Goal: Information Seeking & Learning: Check status

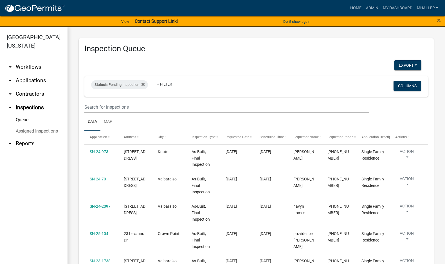
select select "1: 25"
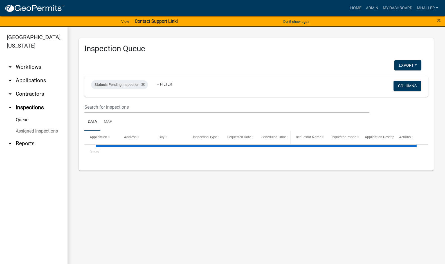
select select "1: 25"
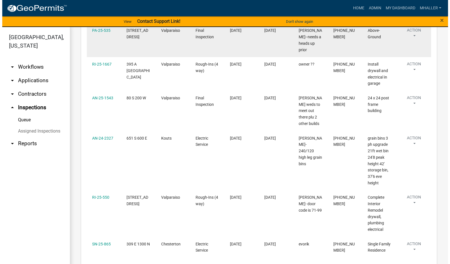
scroll to position [310, 0]
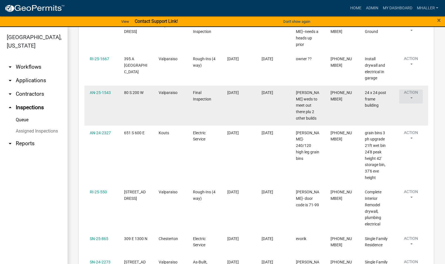
click at [411, 91] on button "Action" at bounding box center [411, 97] width 24 height 14
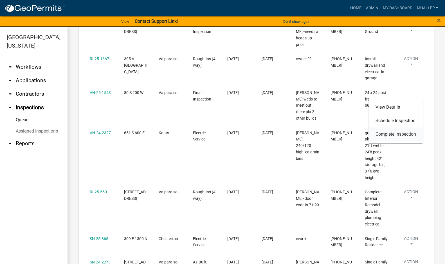
click at [396, 135] on link "Complete Inspection" at bounding box center [396, 135] width 54 height 14
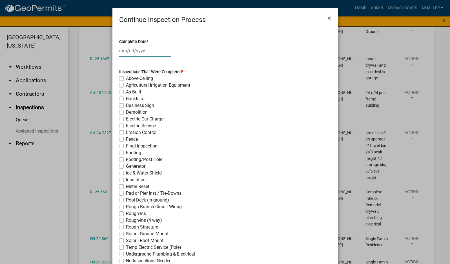
click at [127, 50] on div at bounding box center [145, 51] width 52 height 12
select select "9"
select select "2025"
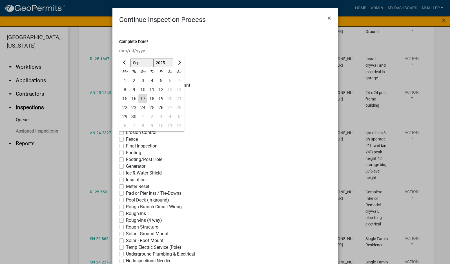
click at [142, 98] on div "17" at bounding box center [142, 98] width 9 height 9
type input "[DATE]"
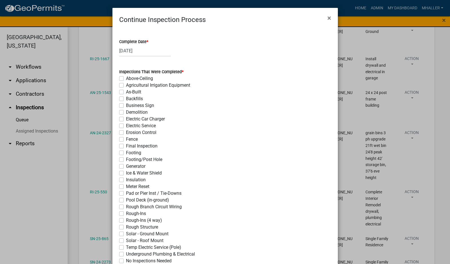
click at [126, 227] on label "Rough Structure" at bounding box center [142, 227] width 32 height 7
click at [126, 227] on input "Rough Structure" at bounding box center [128, 226] width 4 height 4
checkbox input "true"
checkbox input "false"
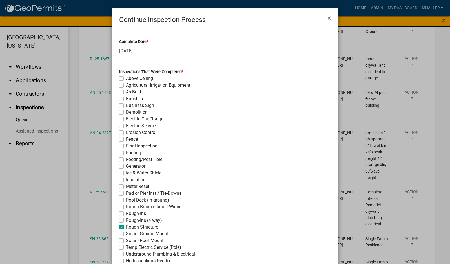
checkbox input "false"
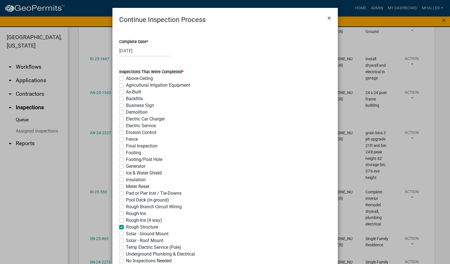
checkbox input "false"
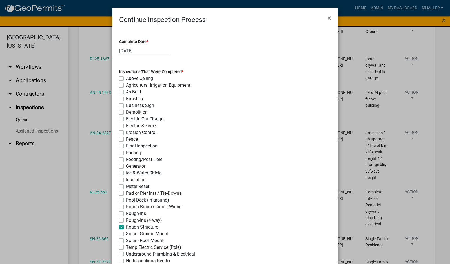
checkbox input "false"
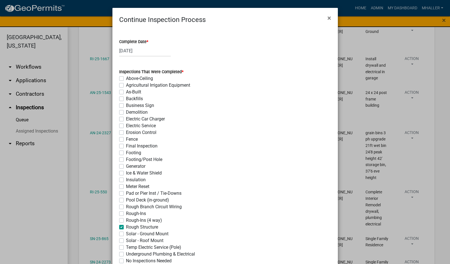
checkbox input "false"
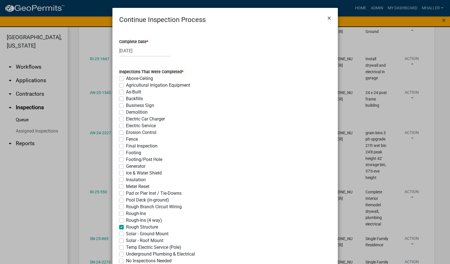
checkbox input "true"
checkbox input "false"
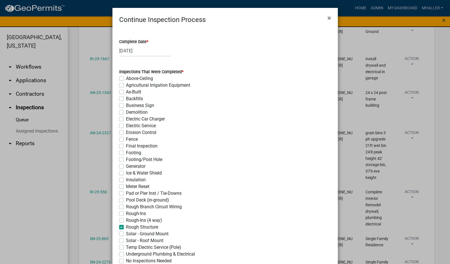
checkbox input "false"
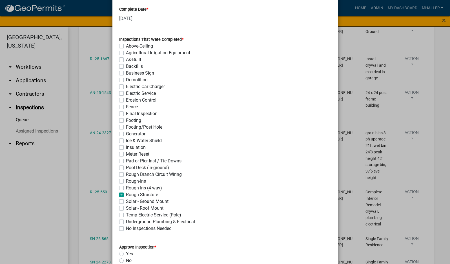
scroll to position [197, 0]
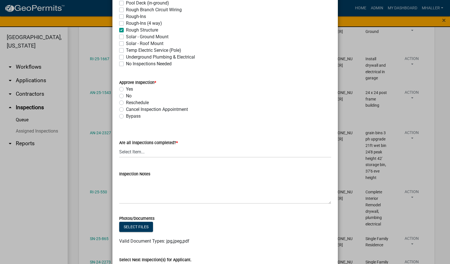
click at [126, 89] on label "Yes" at bounding box center [129, 89] width 7 height 7
click at [126, 89] on input "Yes" at bounding box center [128, 88] width 4 height 4
radio input "true"
click at [165, 150] on select "Select Item... Yes - All Inspections Have Been Completed No - More Inspections …" at bounding box center [225, 152] width 212 height 12
click at [119, 146] on select "Select Item... Yes - All Inspections Have Been Completed No - More Inspections …" at bounding box center [225, 152] width 212 height 12
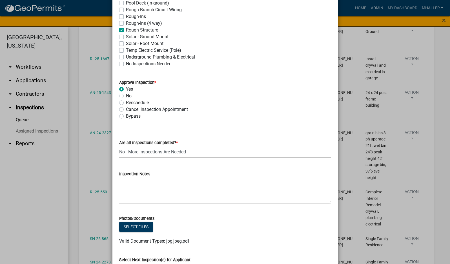
select select "eafbae6d-cbce-48e8-be87-ded322027707"
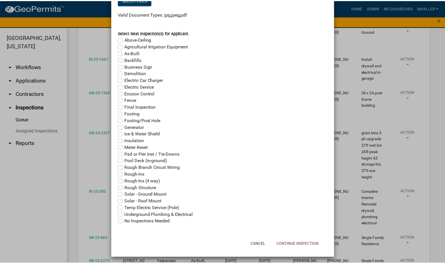
scroll to position [426, 0]
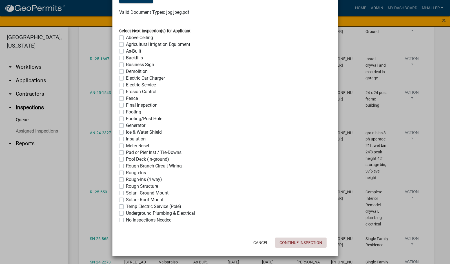
click at [301, 244] on button "Continue Inspection" at bounding box center [301, 243] width 52 height 10
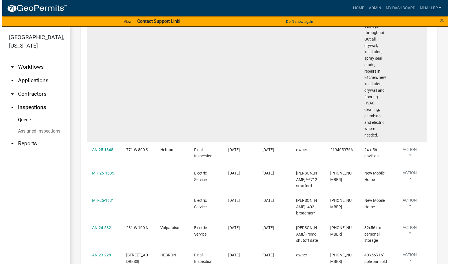
scroll to position [591, 0]
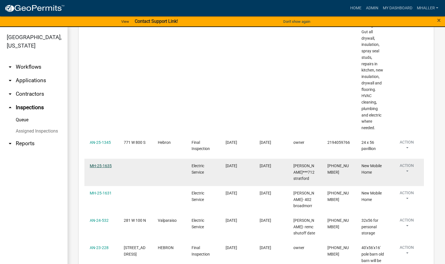
click at [97, 164] on link "MH-25-1635" at bounding box center [101, 166] width 22 height 5
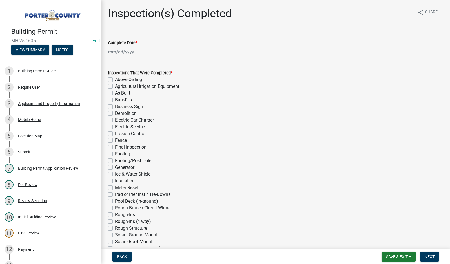
select select "9"
select select "2025"
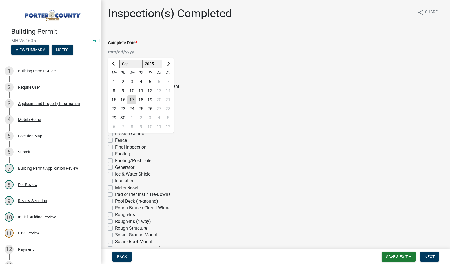
drag, startPoint x: 128, startPoint y: 53, endPoint x: 123, endPoint y: 64, distance: 11.8
click at [128, 53] on div "[PERSON_NAME] Feb Mar Apr [PERSON_NAME][DATE] Oct Nov [DATE] 1526 1527 1528 152…" at bounding box center [134, 52] width 52 height 12
click at [130, 101] on div "17" at bounding box center [131, 99] width 9 height 9
type input "[DATE]"
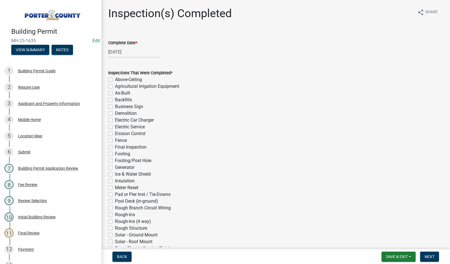
click at [115, 128] on label "Electric Service" at bounding box center [130, 127] width 30 height 7
click at [115, 127] on input "Electric Service" at bounding box center [117, 126] width 4 height 4
checkbox input "true"
checkbox input "false"
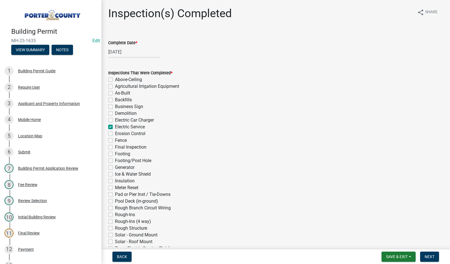
checkbox input "false"
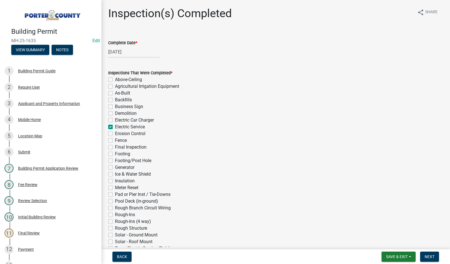
checkbox input "true"
checkbox input "false"
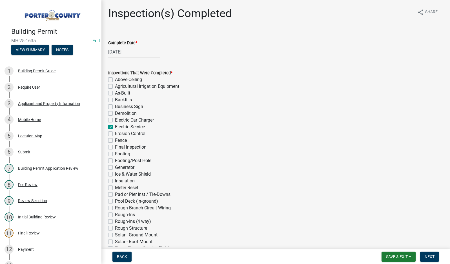
checkbox input "false"
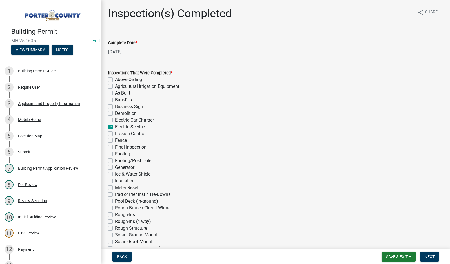
checkbox input "false"
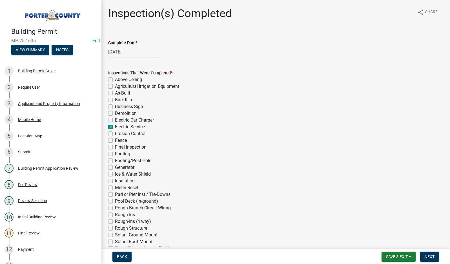
checkbox input "false"
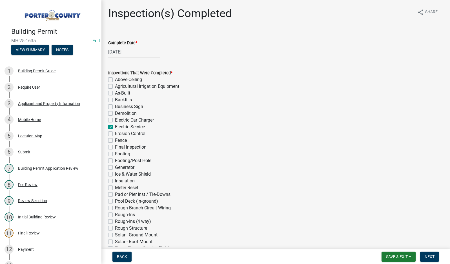
checkbox input "false"
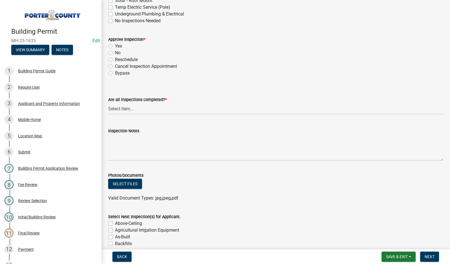
scroll to position [253, 0]
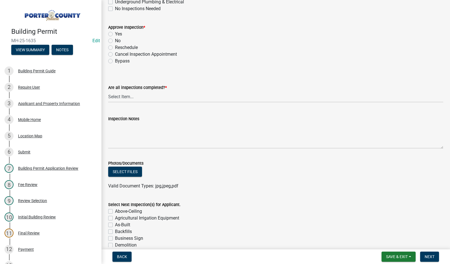
click at [115, 34] on label "Yes" at bounding box center [118, 34] width 7 height 7
click at [115, 34] on input "Yes" at bounding box center [117, 33] width 4 height 4
radio input "true"
drag, startPoint x: 147, startPoint y: 99, endPoint x: 149, endPoint y: 102, distance: 3.5
click at [147, 99] on select "Select Item... Yes - All Inspections Have Been Completed No - More Inspections …" at bounding box center [275, 97] width 335 height 12
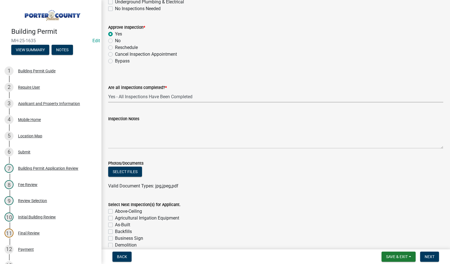
click at [108, 91] on select "Select Item... Yes - All Inspections Have Been Completed No - More Inspections …" at bounding box center [275, 97] width 335 height 12
select select "9a8ccc90-dcd1-4d2c-ac64-5460e8d85408"
click at [151, 132] on textarea "Inspection Notes" at bounding box center [275, 135] width 335 height 26
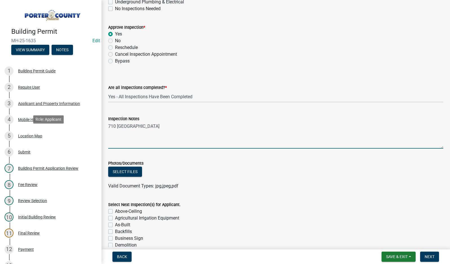
drag, startPoint x: 139, startPoint y: 127, endPoint x: 204, endPoint y: 191, distance: 92.0
click at [77, 127] on div "Building Permit MH-25-1635 Edit View Summary Notes 1 Building Permit Guide 2 Re…" at bounding box center [225, 132] width 450 height 264
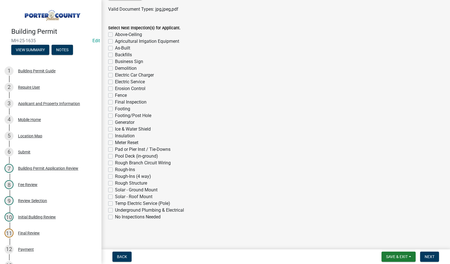
scroll to position [430, 0]
type textarea "[GEOGRAPHIC_DATA]"
click at [430, 258] on span "Next" at bounding box center [429, 257] width 10 height 5
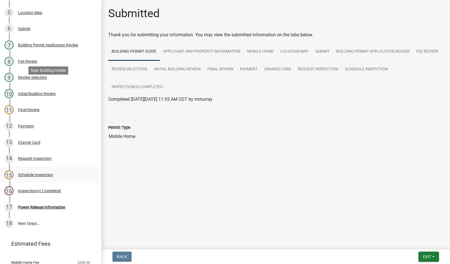
scroll to position [141, 0]
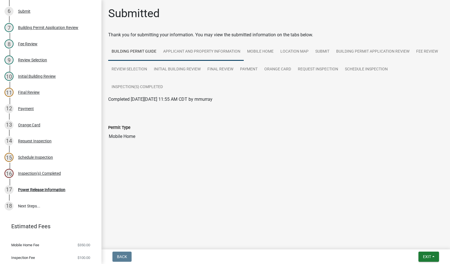
click at [211, 50] on link "Applicant and Property Information" at bounding box center [202, 52] width 84 height 18
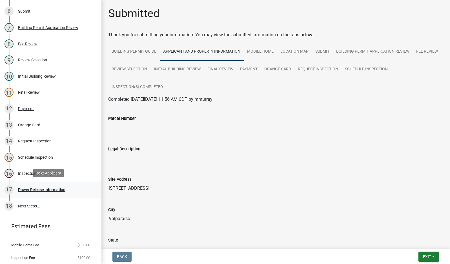
click at [39, 189] on div "Power Release Information" at bounding box center [41, 190] width 47 height 4
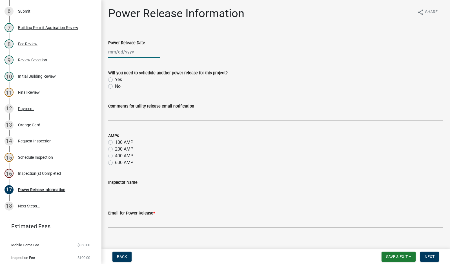
click at [123, 52] on div at bounding box center [134, 52] width 52 height 12
select select "9"
select select "2025"
click at [130, 100] on div "17" at bounding box center [131, 99] width 9 height 9
type input "[DATE]"
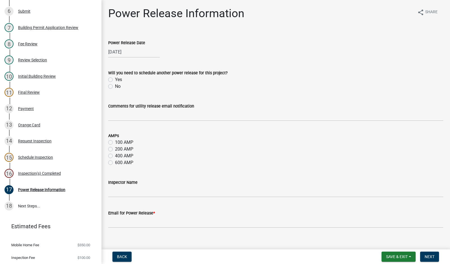
click at [115, 86] on label "No" at bounding box center [118, 86] width 6 height 7
click at [115, 86] on input "No" at bounding box center [117, 85] width 4 height 4
radio input "true"
click at [138, 115] on input "Comments for utility release email notification" at bounding box center [275, 116] width 335 height 12
type input "New Mobile home"
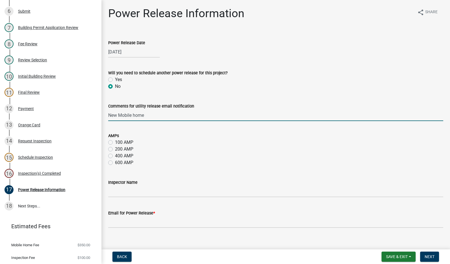
click at [115, 143] on label "100 AMP" at bounding box center [124, 142] width 18 height 7
click at [115, 143] on input "100 AMP" at bounding box center [117, 141] width 4 height 4
radio input "true"
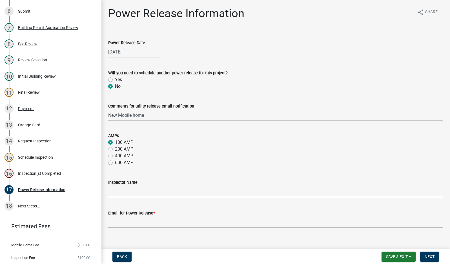
click at [147, 193] on input "Inspector Name" at bounding box center [275, 192] width 335 height 12
type input "[PERSON_NAME]"
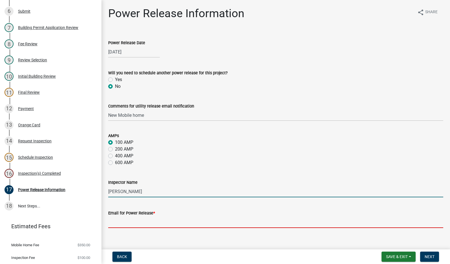
click at [144, 221] on input "Email for Power Release *" at bounding box center [275, 223] width 335 height 12
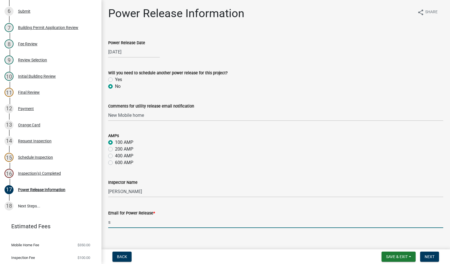
type input "[EMAIL_ADDRESS][DOMAIN_NAME]"
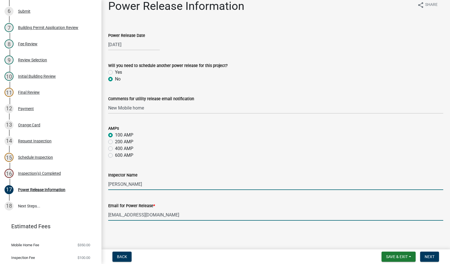
click at [139, 185] on input "[PERSON_NAME]" at bounding box center [275, 184] width 335 height 12
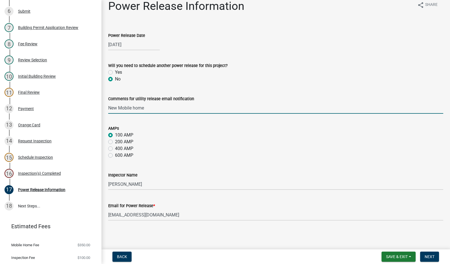
click at [150, 111] on input "New Mobile home" at bounding box center [275, 108] width 335 height 12
type input "New Mobile home--712 [GEOGRAPHIC_DATA]"
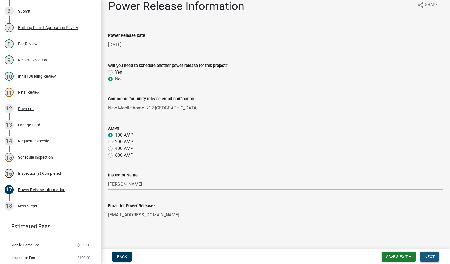
click at [431, 256] on span "Next" at bounding box center [429, 257] width 10 height 5
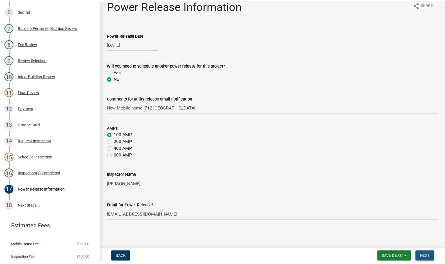
scroll to position [0, 0]
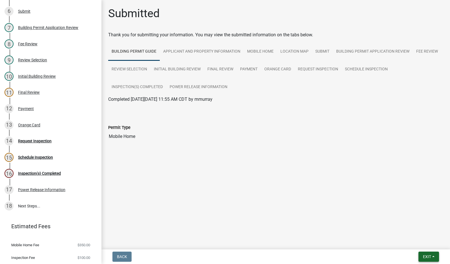
click at [426, 256] on span "Exit" at bounding box center [427, 257] width 8 height 5
click at [421, 243] on button "Save & Exit" at bounding box center [416, 242] width 45 height 14
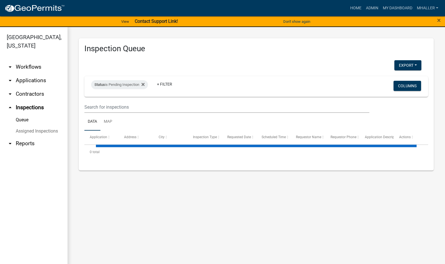
select select "1: 25"
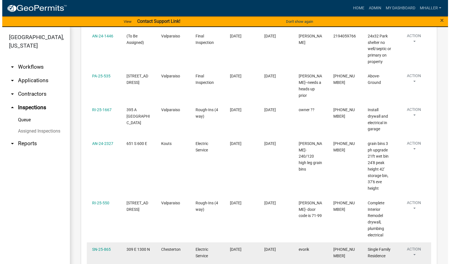
scroll to position [282, 0]
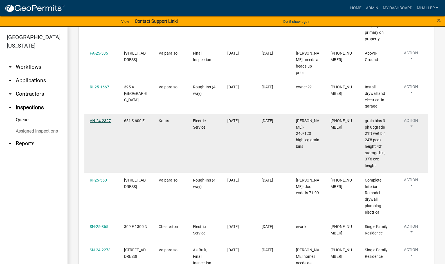
click at [99, 119] on link "AN-24-2327" at bounding box center [100, 121] width 21 height 5
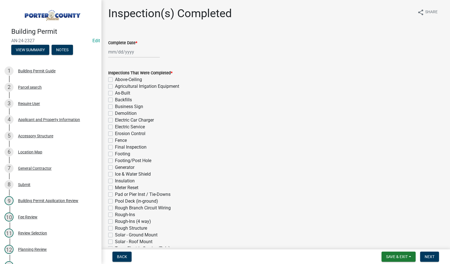
select select "9"
select select "2025"
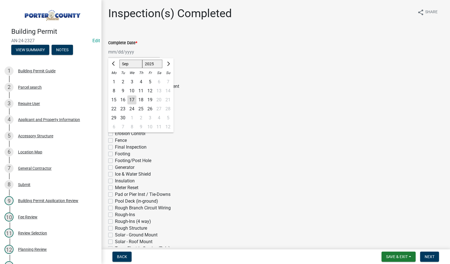
click at [131, 51] on div "[PERSON_NAME] Feb Mar Apr [PERSON_NAME][DATE] Oct Nov [DATE] 1526 1527 1528 152…" at bounding box center [134, 52] width 52 height 12
click at [130, 100] on div "17" at bounding box center [131, 99] width 9 height 9
type input "[DATE]"
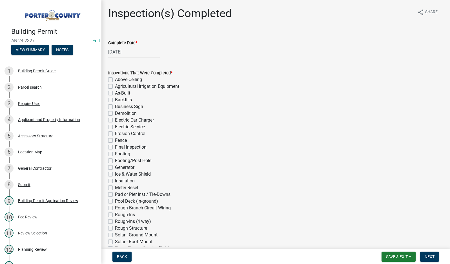
click at [115, 128] on label "Electric Service" at bounding box center [130, 127] width 30 height 7
click at [115, 127] on input "Electric Service" at bounding box center [117, 126] width 4 height 4
checkbox input "true"
checkbox input "false"
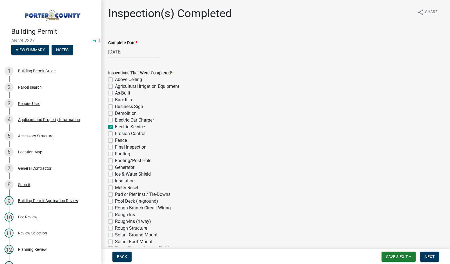
checkbox input "false"
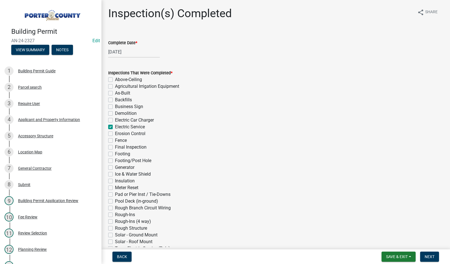
checkbox input "true"
checkbox input "false"
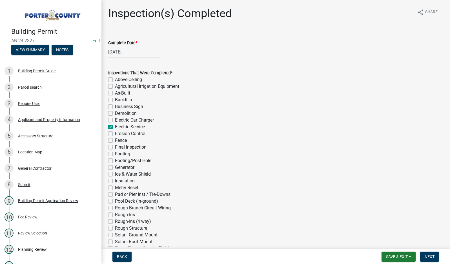
checkbox input "false"
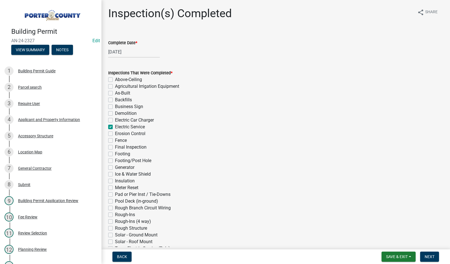
checkbox input "false"
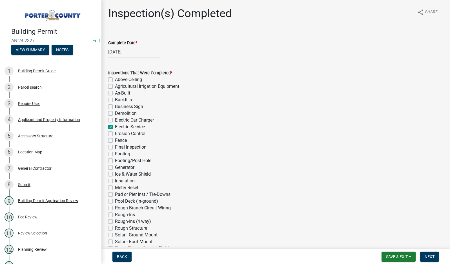
checkbox input "false"
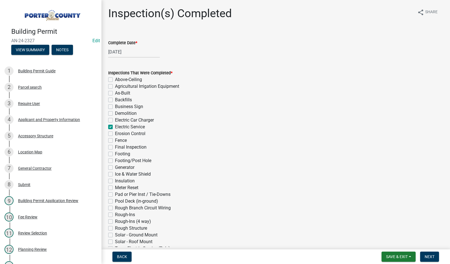
checkbox input "false"
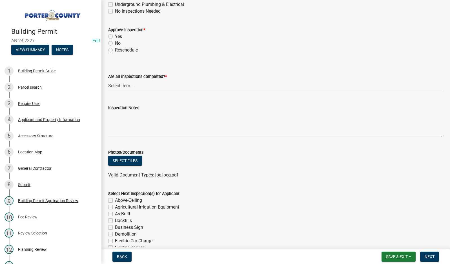
scroll to position [253, 0]
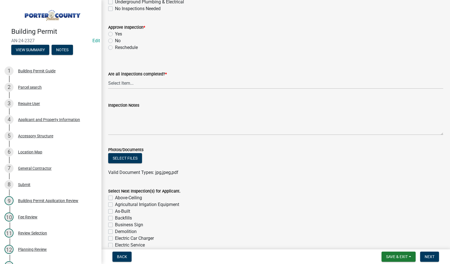
click at [115, 34] on label "Yes" at bounding box center [118, 34] width 7 height 7
click at [115, 34] on input "Yes" at bounding box center [117, 33] width 4 height 4
radio input "true"
click at [141, 84] on select "Select Item... Yes - All Inspections Have Been Completed No - More Inspections …" at bounding box center [275, 83] width 335 height 12
click at [108, 77] on select "Select Item... Yes - All Inspections Have Been Completed No - More Inspections …" at bounding box center [275, 83] width 335 height 12
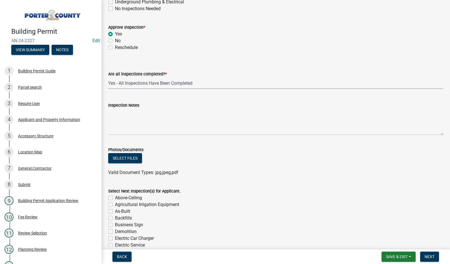
select select "9a8ccc90-dcd1-4d2c-ac64-5460e8d85408"
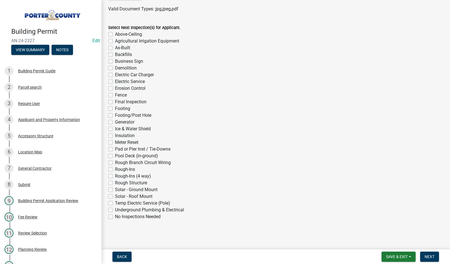
scroll to position [248, 0]
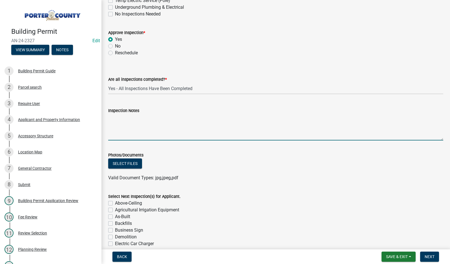
click at [130, 122] on textarea "Inspection Notes" at bounding box center [275, 127] width 335 height 26
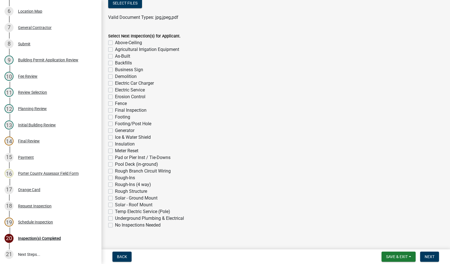
scroll to position [417, 0]
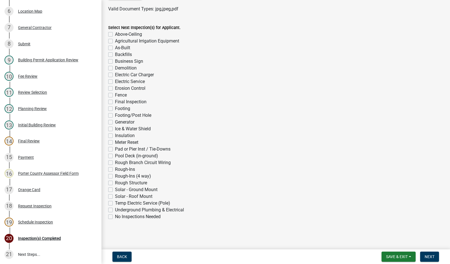
type textarea "grian bin dryer 3 phase"
click at [115, 217] on label "No Inspections Needed" at bounding box center [138, 216] width 46 height 7
click at [115, 217] on input "No Inspections Needed" at bounding box center [117, 215] width 4 height 4
checkbox input "true"
checkbox input "false"
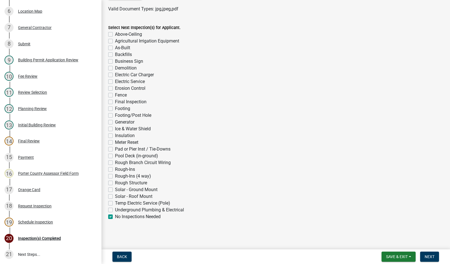
checkbox input "false"
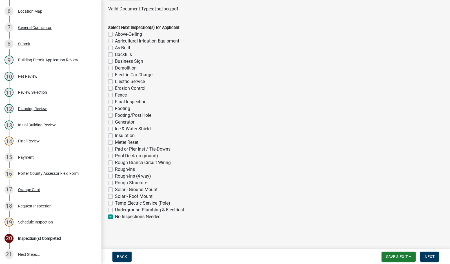
checkbox input "false"
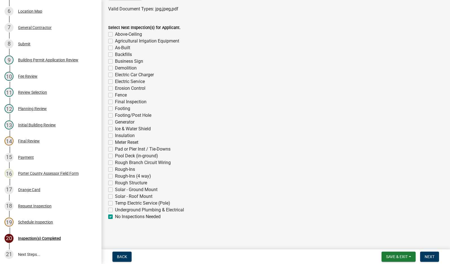
checkbox input "false"
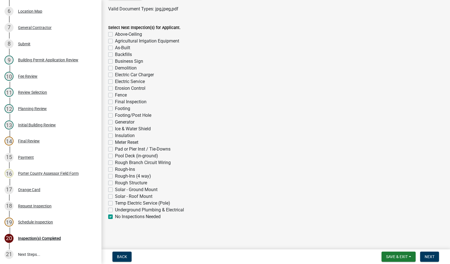
checkbox input "false"
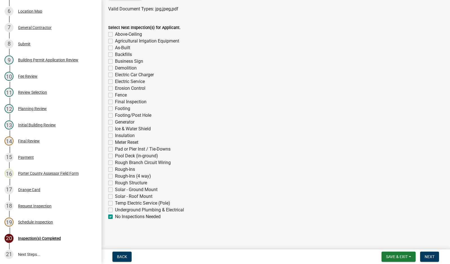
checkbox input "false"
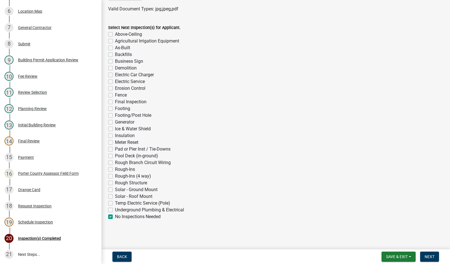
checkbox input "false"
checkbox input "true"
click at [429, 255] on span "Next" at bounding box center [429, 257] width 10 height 5
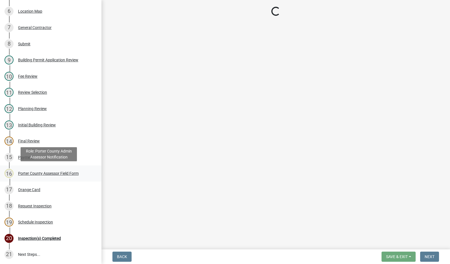
scroll to position [157, 0]
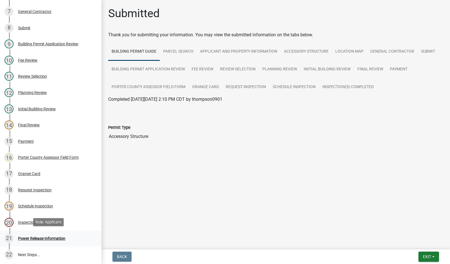
click at [39, 238] on div "Power Release Information" at bounding box center [41, 238] width 47 height 4
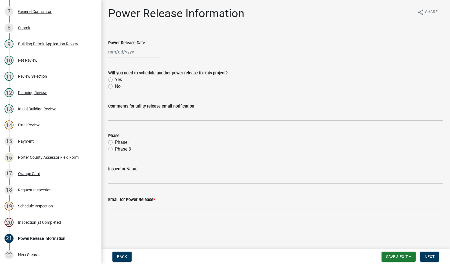
click at [131, 51] on div at bounding box center [134, 52] width 52 height 12
select select "9"
select select "2025"
click at [132, 97] on div "17" at bounding box center [131, 99] width 9 height 9
type input "[DATE]"
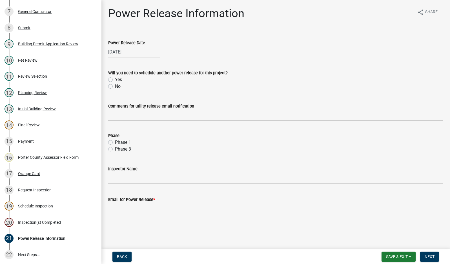
click at [115, 86] on label "No" at bounding box center [118, 86] width 6 height 7
click at [115, 86] on input "No" at bounding box center [117, 85] width 4 height 4
radio input "true"
click at [135, 115] on input "Comments for utility release email notification" at bounding box center [275, 116] width 335 height 12
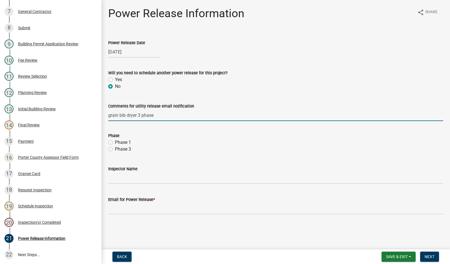
type input "grain bib dryer 3 phase"
click at [115, 142] on label "Phase 1" at bounding box center [123, 142] width 16 height 7
click at [115, 142] on input "Phase 1" at bounding box center [117, 141] width 4 height 4
radio input "true"
click at [115, 150] on label "Phase 3" at bounding box center [123, 149] width 16 height 7
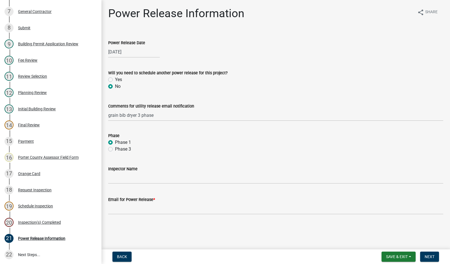
click at [115, 149] on input "Phase 3" at bounding box center [117, 148] width 4 height 4
radio input "true"
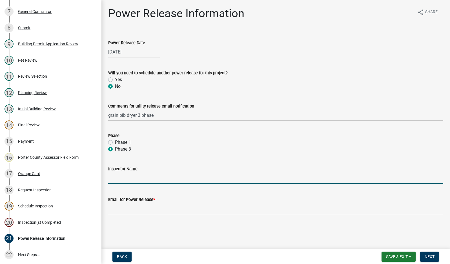
click at [159, 180] on input "Inspector Name" at bounding box center [275, 178] width 335 height 12
type input "[PERSON_NAME]"
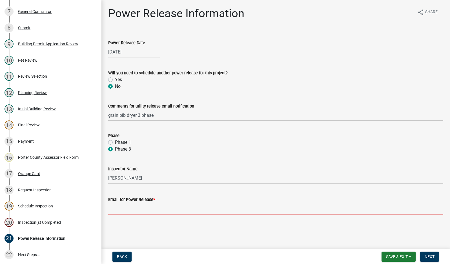
click at [157, 205] on input "Email for Power Release *" at bounding box center [275, 209] width 335 height 12
type input "[EMAIL_ADDRESS][DOMAIN_NAME]"
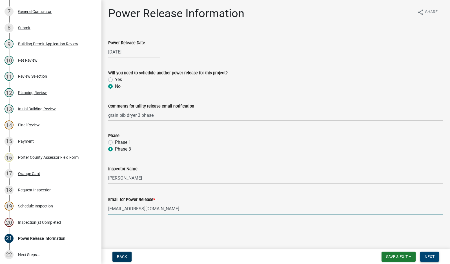
click at [425, 256] on span "Next" at bounding box center [429, 257] width 10 height 5
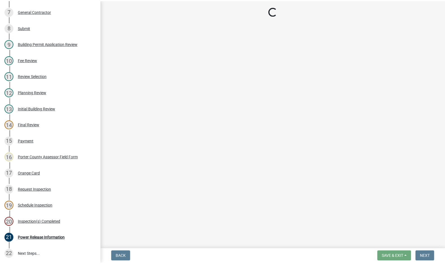
scroll to position [206, 0]
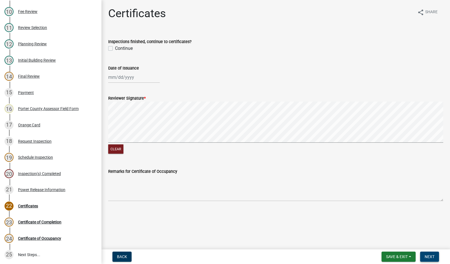
click at [431, 257] on span "Next" at bounding box center [429, 257] width 10 height 5
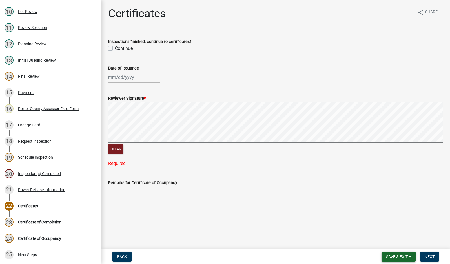
click at [396, 257] on span "Save & Exit" at bounding box center [397, 257] width 22 height 5
click at [389, 243] on button "Save & Exit" at bounding box center [392, 242] width 45 height 14
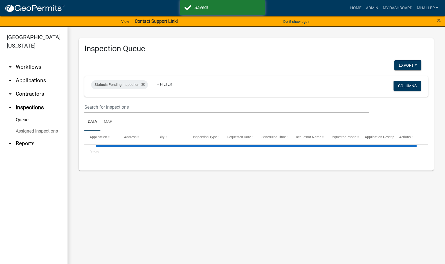
select select "1: 25"
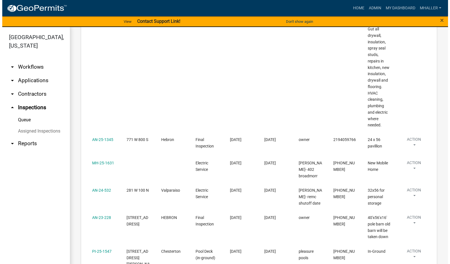
scroll to position [535, 0]
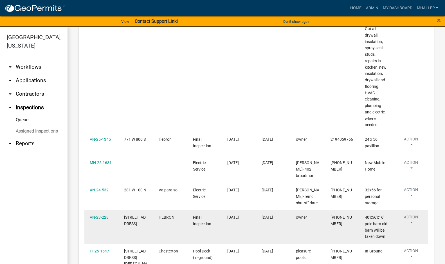
click at [412, 214] on button "Action" at bounding box center [411, 221] width 24 height 14
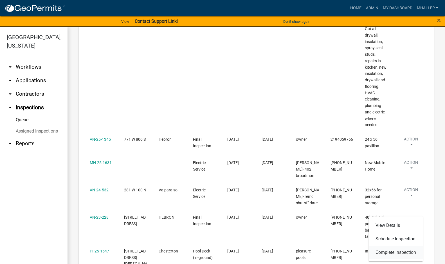
click at [394, 253] on link "Complete Inspection" at bounding box center [396, 253] width 54 height 14
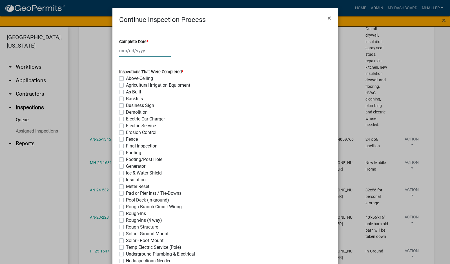
click at [131, 50] on div at bounding box center [145, 51] width 52 height 12
select select "9"
select select "2025"
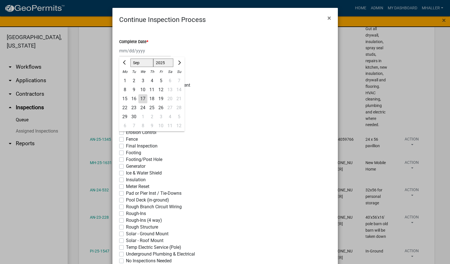
click at [140, 96] on div "17" at bounding box center [142, 98] width 9 height 9
type input "[DATE]"
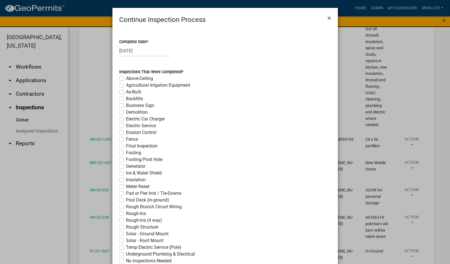
click at [126, 145] on label "Final Inspection" at bounding box center [142, 146] width 32 height 7
click at [126, 145] on input "Final Inspection" at bounding box center [128, 145] width 4 height 4
checkbox input "true"
checkbox input "false"
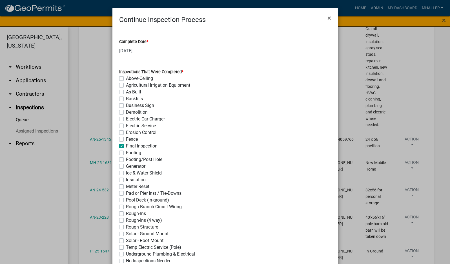
checkbox input "false"
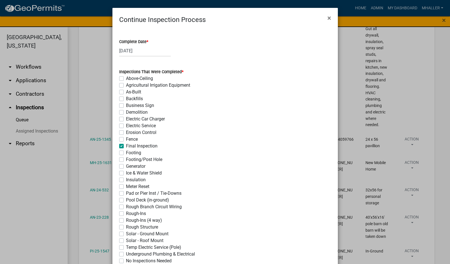
checkbox input "false"
checkbox input "true"
checkbox input "false"
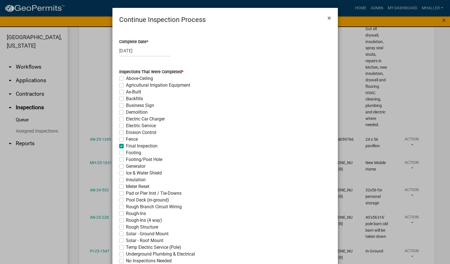
checkbox input "false"
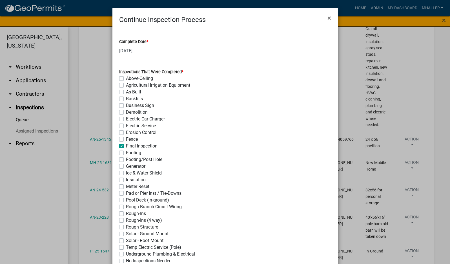
checkbox input "false"
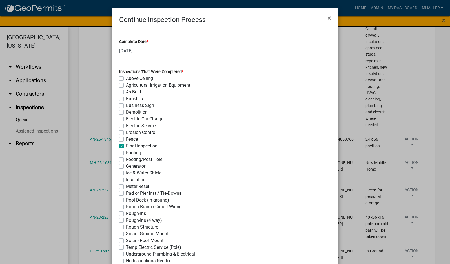
checkbox input "false"
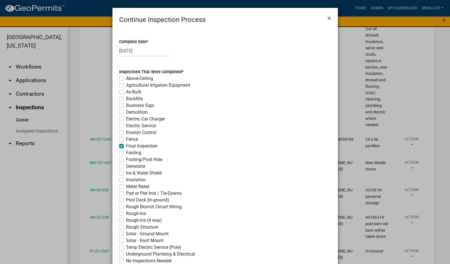
checkbox input "false"
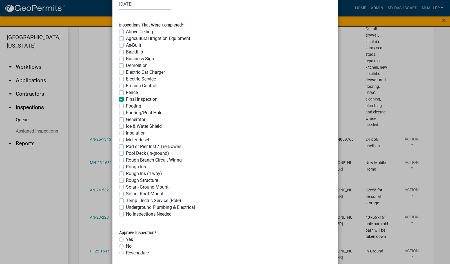
scroll to position [141, 0]
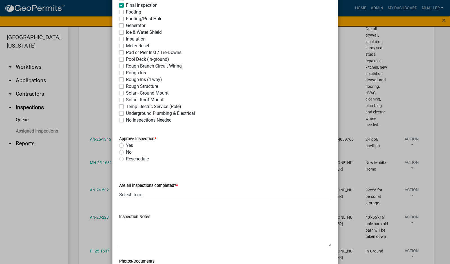
click at [126, 153] on label "No" at bounding box center [129, 152] width 6 height 7
click at [126, 153] on input "No" at bounding box center [128, 151] width 4 height 4
radio input "true"
click at [168, 194] on select "Select Item... Yes - All Inspections Have Been Completed No - More Inspections …" at bounding box center [225, 195] width 212 height 12
click at [119, 189] on select "Select Item... Yes - All Inspections Have Been Completed No - More Inspections …" at bounding box center [225, 195] width 212 height 12
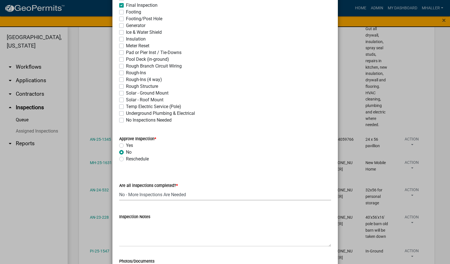
select select "eafbae6d-cbce-48e8-be87-ded322027707"
click at [132, 228] on textarea "Inspection Notes" at bounding box center [225, 233] width 212 height 26
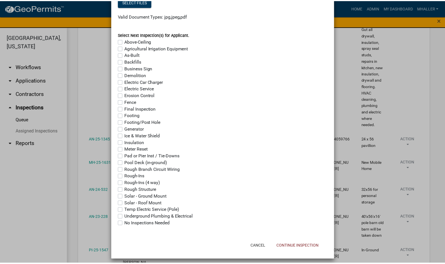
scroll to position [412, 0]
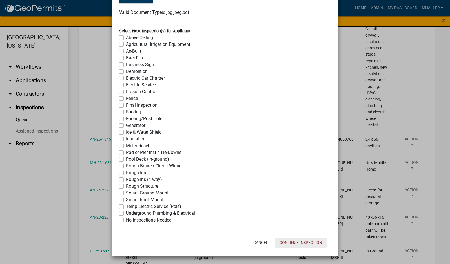
type textarea "needs overhead doors and electric??? no floor??? can certainly use it now if ne…"
click at [291, 245] on button "Continue Inspection" at bounding box center [301, 243] width 52 height 10
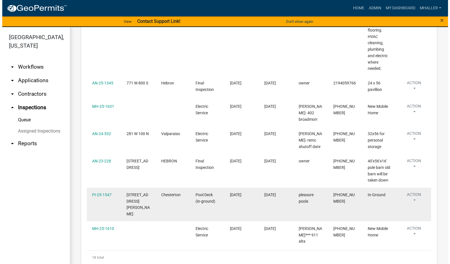
scroll to position [581, 0]
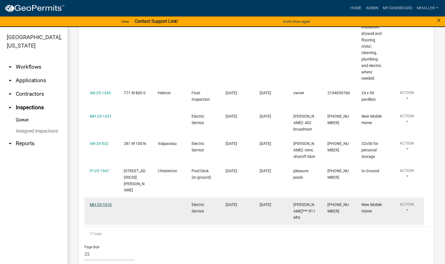
click at [100, 202] on link "MH-25-1610" at bounding box center [101, 204] width 22 height 5
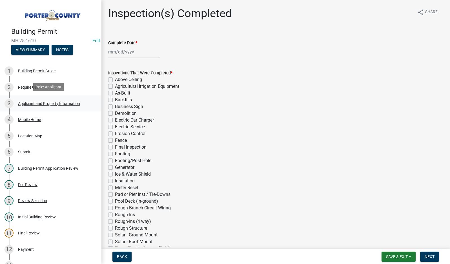
click at [48, 102] on div "Applicant and Property Information" at bounding box center [49, 104] width 62 height 4
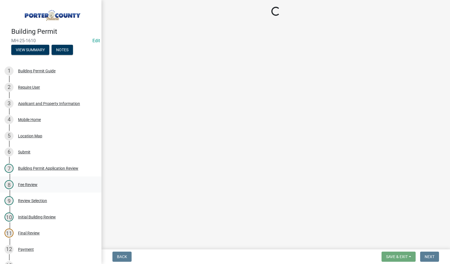
select select "403f4b3c-c23a-4b9f-b6b7-b4f73366513c"
select select "cab7bb26-0259-4021-a4e9-b3a2d3356afe"
select select "64a7bda7-51d8-4705-a561-3b8691ebf214"
select select "2efa8551-7904-454d-991c-0e0cd31120f6"
select select "18ba4a0f-4256-479c-a70a-5d2e95ae2216"
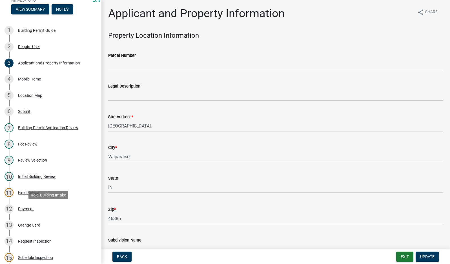
scroll to position [139, 0]
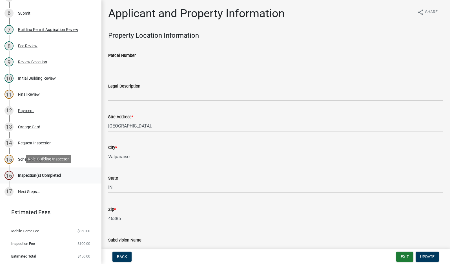
click at [34, 175] on div "Inspection(s) Completed" at bounding box center [39, 175] width 43 height 4
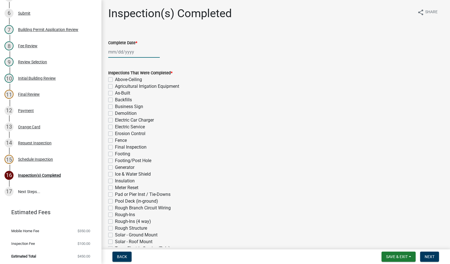
click at [110, 50] on div at bounding box center [134, 52] width 52 height 12
select select "9"
select select "2025"
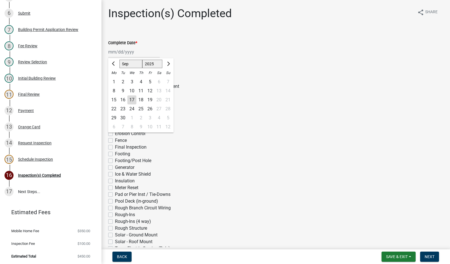
click at [130, 99] on div "17" at bounding box center [131, 99] width 9 height 9
type input "[DATE]"
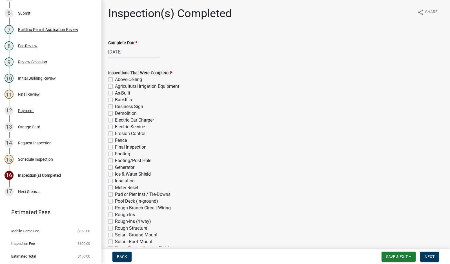
click at [115, 127] on label "Electric Service" at bounding box center [130, 127] width 30 height 7
click at [115, 127] on input "Electric Service" at bounding box center [117, 126] width 4 height 4
checkbox input "true"
checkbox input "false"
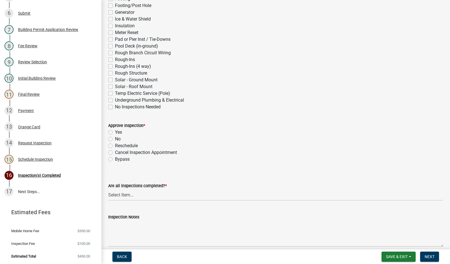
scroll to position [169, 0]
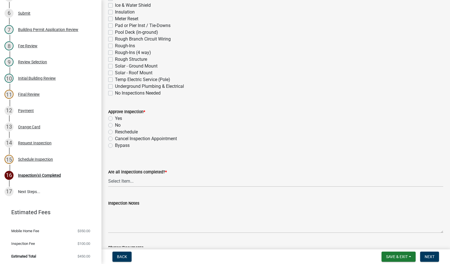
click at [115, 118] on label "Yes" at bounding box center [118, 118] width 7 height 7
click at [115, 118] on input "Yes" at bounding box center [117, 117] width 4 height 4
click at [140, 181] on select "Select Item... Yes - All Inspections Have Been Completed No - More Inspections …" at bounding box center [275, 181] width 335 height 12
click at [108, 175] on select "Select Item... Yes - All Inspections Have Been Completed No - More Inspections …" at bounding box center [275, 181] width 335 height 12
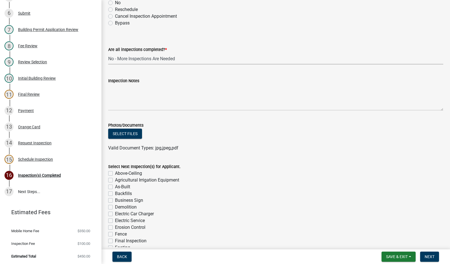
scroll to position [290, 0]
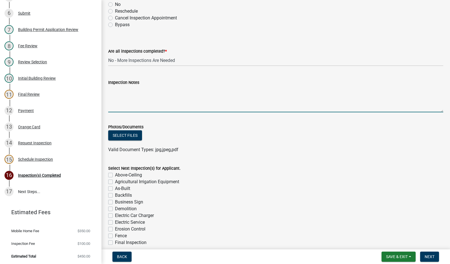
click at [133, 91] on textarea "Inspection Notes" at bounding box center [275, 99] width 335 height 26
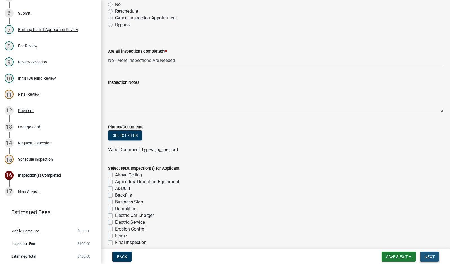
click at [432, 256] on span "Next" at bounding box center [429, 257] width 10 height 5
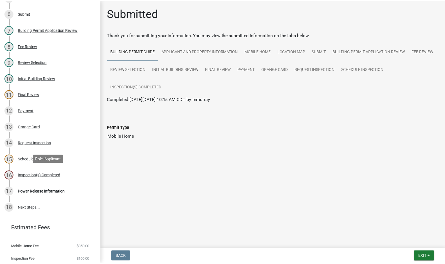
scroll to position [155, 0]
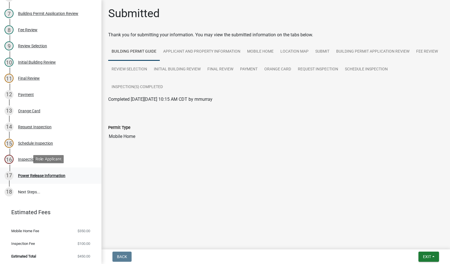
click at [48, 175] on div "Power Release Information" at bounding box center [41, 176] width 47 height 4
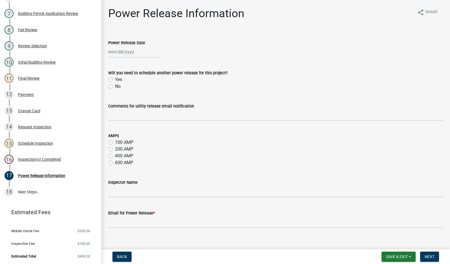
click at [130, 51] on div at bounding box center [134, 52] width 52 height 12
click at [131, 100] on div "17" at bounding box center [131, 99] width 9 height 9
click at [115, 87] on label "No" at bounding box center [118, 86] width 6 height 7
click at [115, 87] on input "No" at bounding box center [117, 85] width 4 height 4
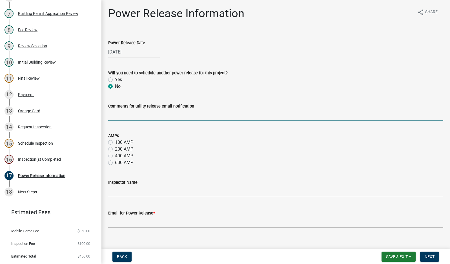
click at [127, 113] on input "Comments for utility release email notification" at bounding box center [275, 116] width 335 height 12
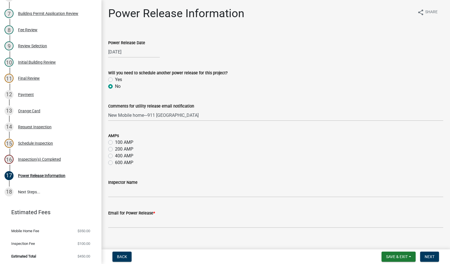
click at [115, 143] on label "100 AMP" at bounding box center [124, 142] width 18 height 7
click at [115, 143] on input "100 AMP" at bounding box center [117, 141] width 4 height 4
click at [136, 189] on input "Inspector Name" at bounding box center [275, 192] width 335 height 12
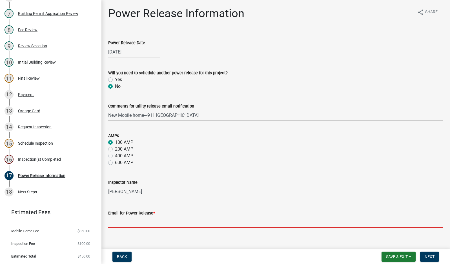
click at [151, 224] on input "Email for Power Release *" at bounding box center [275, 223] width 335 height 12
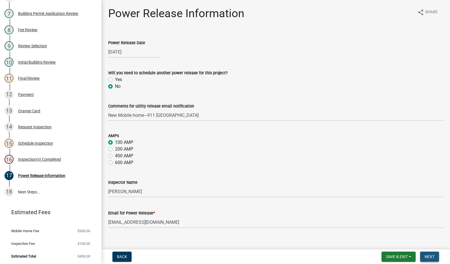
click at [423, 256] on button "Next" at bounding box center [429, 257] width 19 height 10
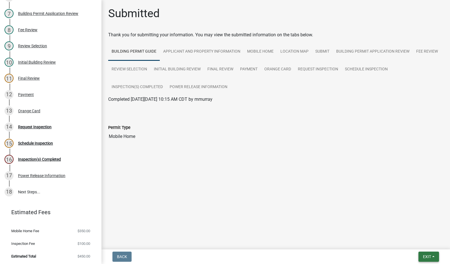
click at [428, 256] on span "Exit" at bounding box center [427, 257] width 8 height 5
click at [423, 245] on button "Save & Exit" at bounding box center [416, 242] width 45 height 14
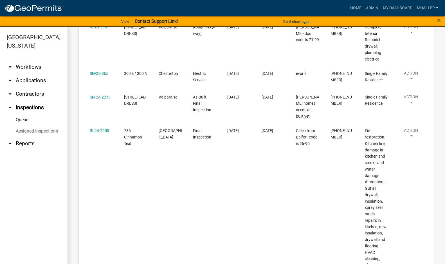
scroll to position [323, 0]
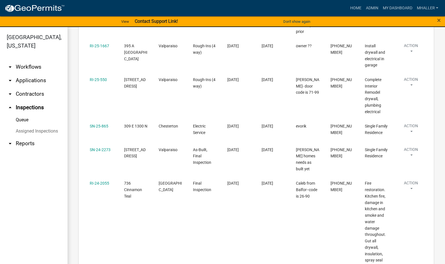
click at [37, 74] on link "arrow_drop_down Applications" at bounding box center [34, 81] width 68 height 14
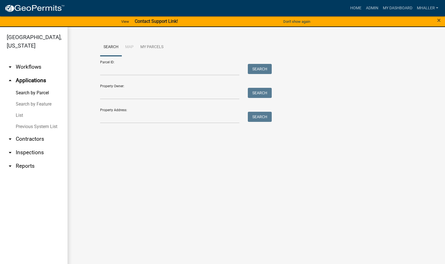
click at [19, 110] on link "List" at bounding box center [34, 115] width 68 height 11
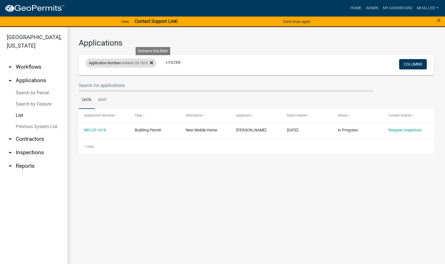
click at [153, 62] on icon at bounding box center [151, 62] width 3 height 3
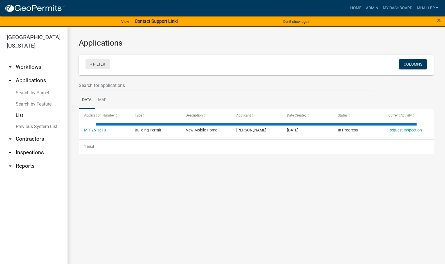
click at [89, 62] on link "+ Filter" at bounding box center [98, 64] width 24 height 10
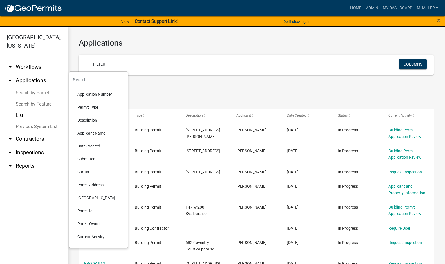
click at [87, 185] on li "Parcel Address" at bounding box center [99, 184] width 52 height 13
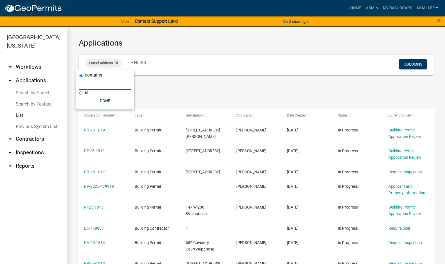
click at [91, 85] on input "text" at bounding box center [105, 84] width 52 height 12
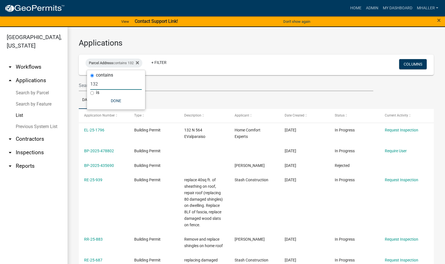
drag, startPoint x: 98, startPoint y: 83, endPoint x: 74, endPoint y: 82, distance: 24.0
click at [74, 82] on body "Internet Explorer does NOT work with GeoPermits. Get a new browser for more sec…" at bounding box center [222, 132] width 445 height 264
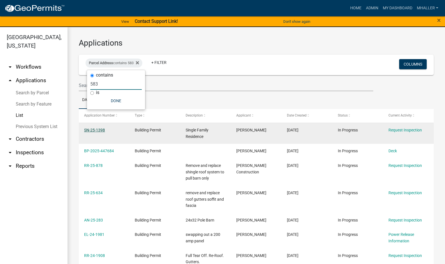
click at [101, 130] on link "SN-25-1398" at bounding box center [94, 130] width 21 height 5
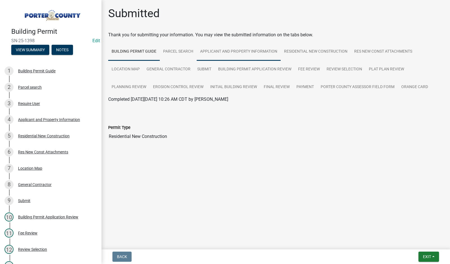
click at [236, 50] on link "Applicant and Property Information" at bounding box center [239, 52] width 84 height 18
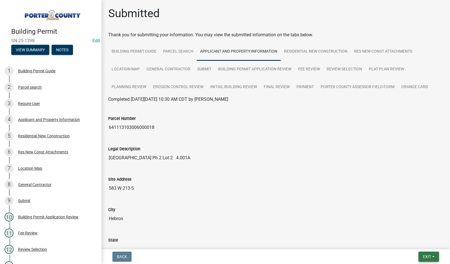
click at [429, 257] on span "Exit" at bounding box center [427, 257] width 8 height 5
click at [420, 245] on button "Save & Exit" at bounding box center [416, 242] width 45 height 14
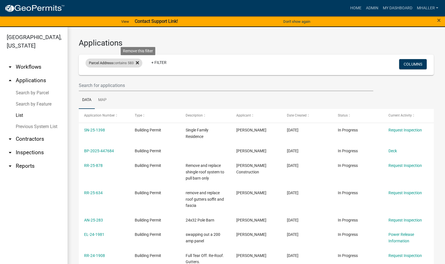
click at [139, 63] on icon at bounding box center [137, 62] width 3 height 3
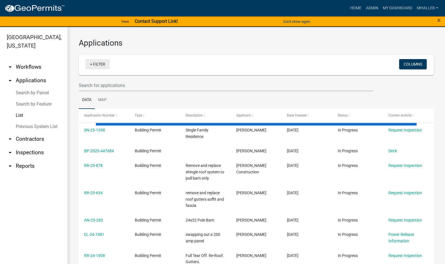
click at [100, 64] on link "+ Filter" at bounding box center [98, 64] width 24 height 10
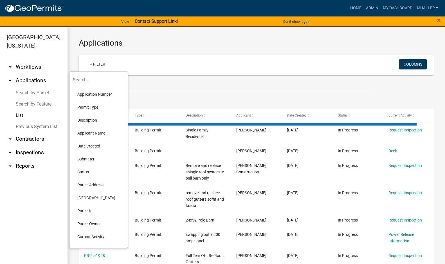
click at [86, 185] on li "Parcel Address" at bounding box center [99, 184] width 52 height 13
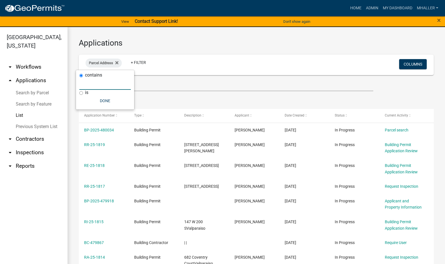
click at [83, 84] on input "text" at bounding box center [105, 84] width 52 height 12
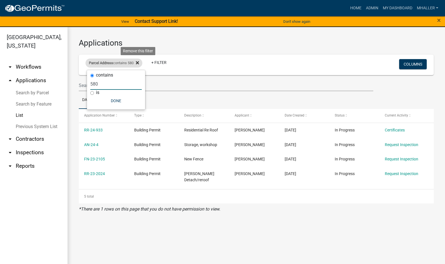
click at [138, 62] on icon at bounding box center [137, 63] width 3 height 5
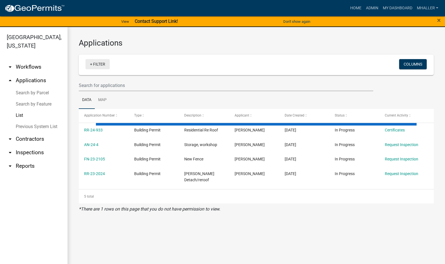
click at [103, 64] on link "+ Filter" at bounding box center [98, 64] width 24 height 10
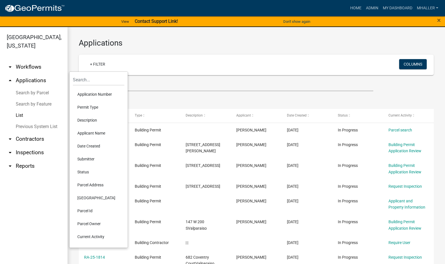
click at [84, 95] on li "Application Number" at bounding box center [99, 94] width 52 height 13
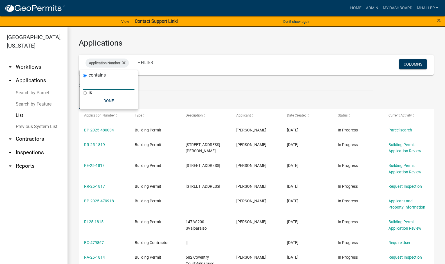
click at [93, 86] on input "text" at bounding box center [109, 84] width 52 height 12
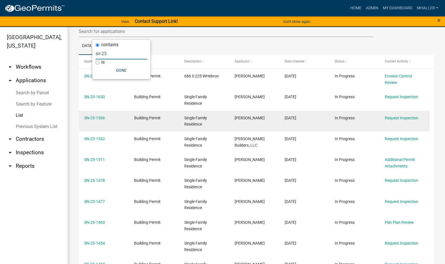
scroll to position [56, 0]
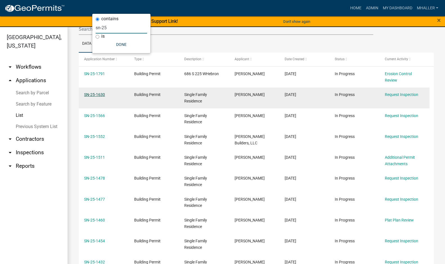
click at [98, 95] on link "SN-25-1630" at bounding box center [94, 94] width 21 height 5
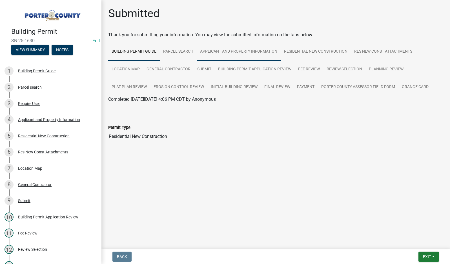
click at [224, 52] on link "Applicant and Property Information" at bounding box center [239, 52] width 84 height 18
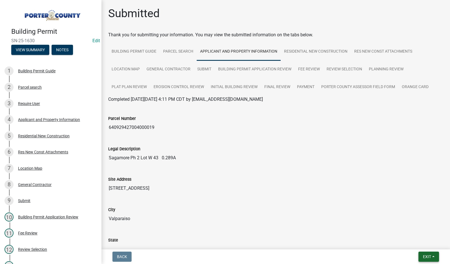
click at [423, 254] on button "Exit" at bounding box center [428, 257] width 21 height 10
click at [421, 244] on button "Save & Exit" at bounding box center [416, 242] width 45 height 14
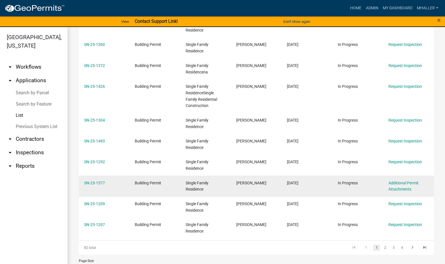
scroll to position [422, 0]
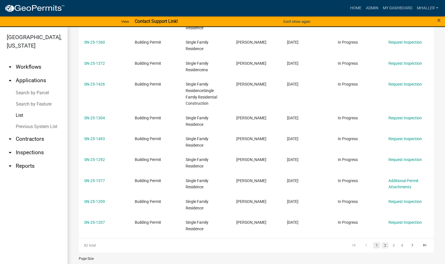
click at [382, 245] on link "2" at bounding box center [385, 245] width 7 height 6
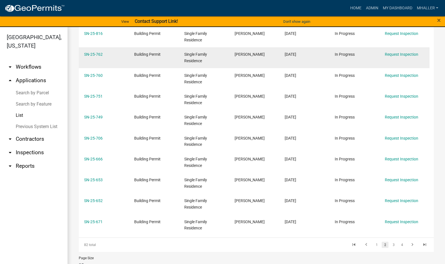
scroll to position [427, 0]
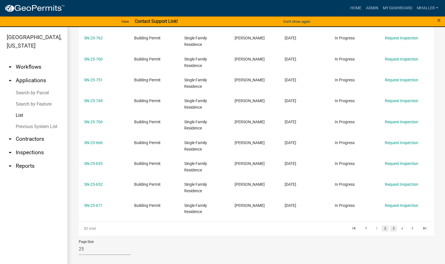
click at [390, 227] on link "3" at bounding box center [393, 229] width 7 height 6
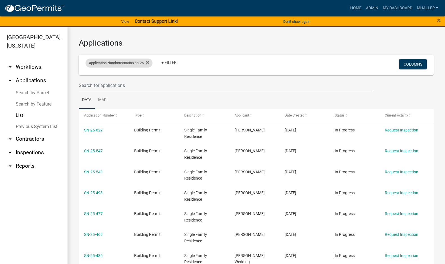
click at [110, 64] on span "Application Number" at bounding box center [104, 63] width 31 height 4
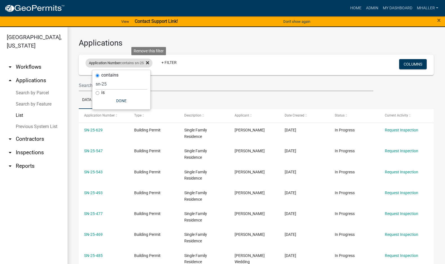
click at [149, 63] on icon at bounding box center [147, 63] width 3 height 5
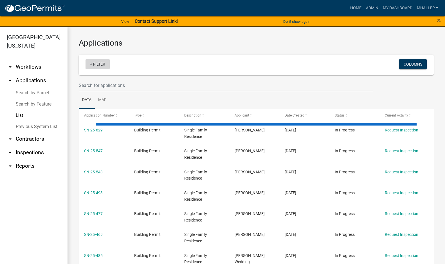
click at [95, 63] on link "+ Filter" at bounding box center [98, 64] width 24 height 10
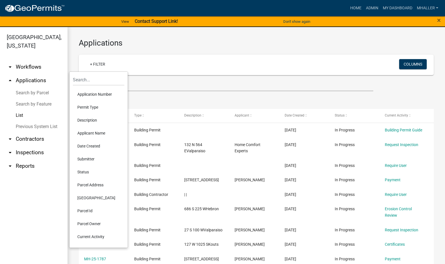
click at [91, 133] on li "Applicant Name" at bounding box center [99, 133] width 52 height 13
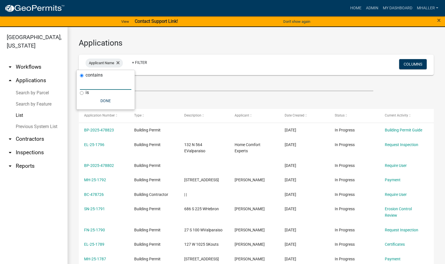
click at [91, 87] on input "text" at bounding box center [106, 84] width 52 height 12
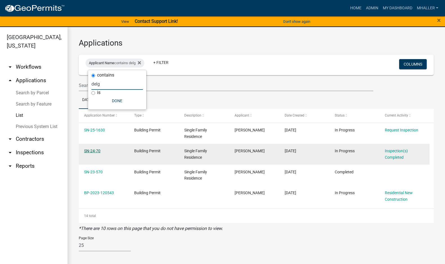
click at [95, 151] on link "SN-24-70" at bounding box center [92, 151] width 16 height 5
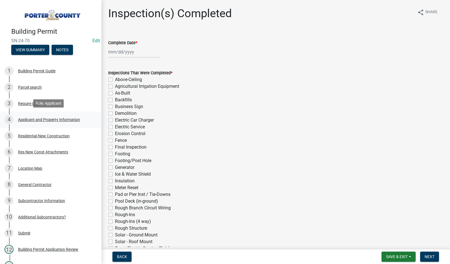
click at [28, 118] on div "Applicant and Property Information" at bounding box center [49, 120] width 62 height 4
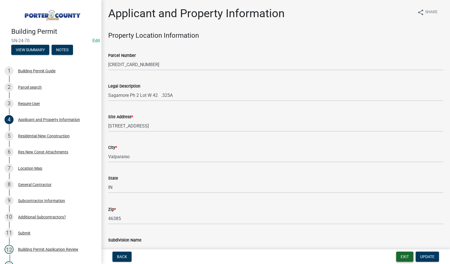
click at [406, 256] on button "Exit" at bounding box center [404, 257] width 17 height 10
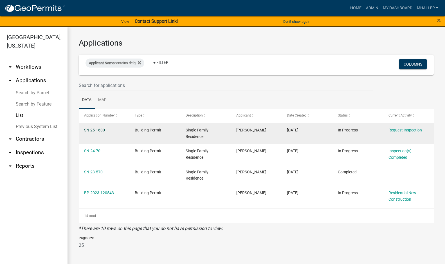
click at [95, 129] on link "SN-25-1630" at bounding box center [94, 130] width 21 height 5
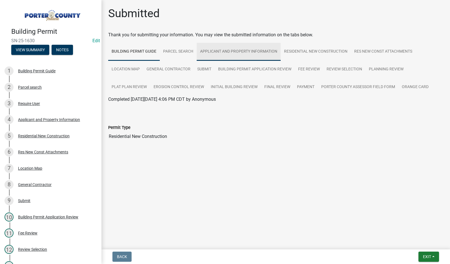
click at [230, 51] on link "Applicant and Property Information" at bounding box center [239, 52] width 84 height 18
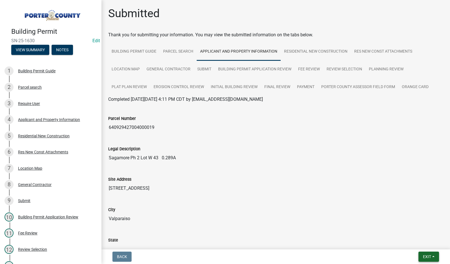
click at [426, 258] on span "Exit" at bounding box center [427, 257] width 8 height 5
click at [422, 244] on button "Save & Exit" at bounding box center [416, 242] width 45 height 14
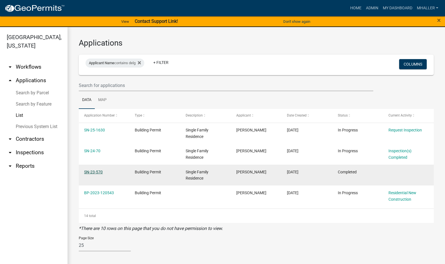
click at [97, 173] on link "SN-23-570" at bounding box center [93, 172] width 19 height 5
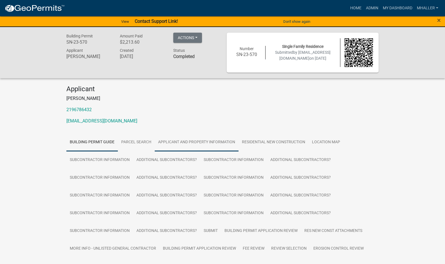
click at [184, 141] on link "Applicant and Property Information" at bounding box center [197, 142] width 84 height 18
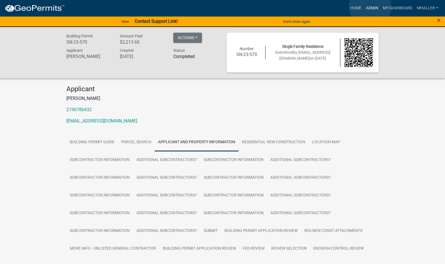
click at [370, 6] on link "Admin" at bounding box center [372, 8] width 17 height 11
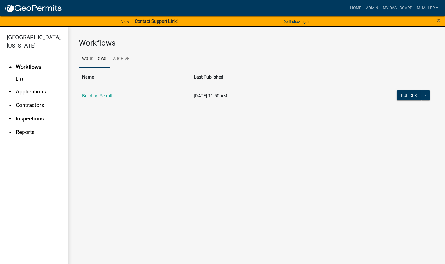
click at [28, 85] on link "arrow_drop_down Applications" at bounding box center [34, 92] width 68 height 14
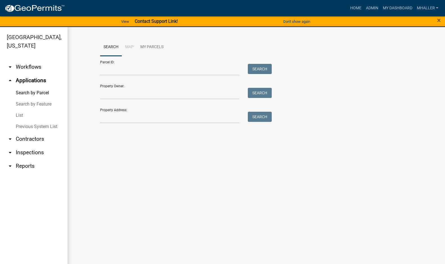
click at [19, 110] on link "List" at bounding box center [34, 115] width 68 height 11
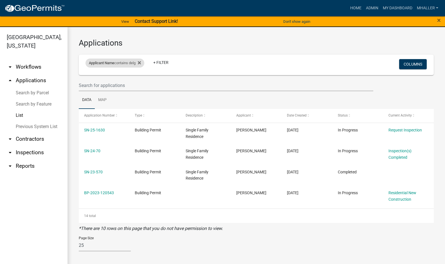
click at [118, 62] on div "Applicant Name contains delg" at bounding box center [115, 63] width 59 height 9
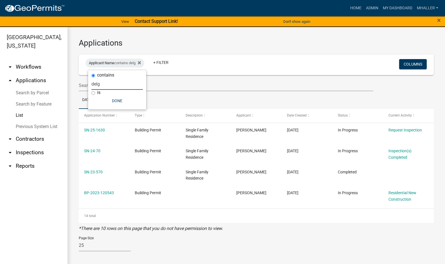
click at [116, 84] on input "delg" at bounding box center [117, 84] width 52 height 12
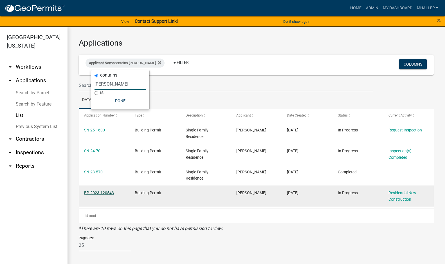
click at [102, 193] on link "BP-2023-120543" at bounding box center [99, 193] width 30 height 5
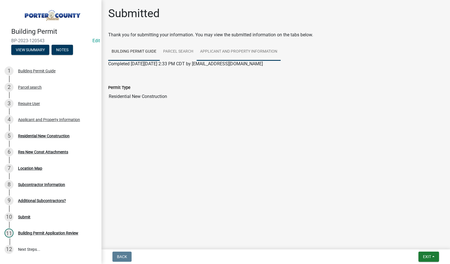
click at [217, 51] on link "Applicant and Property Information" at bounding box center [239, 52] width 84 height 18
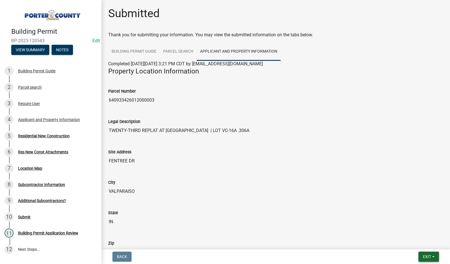
click at [428, 257] on span "Exit" at bounding box center [427, 257] width 8 height 5
click at [418, 240] on button "Save & Exit" at bounding box center [416, 242] width 45 height 14
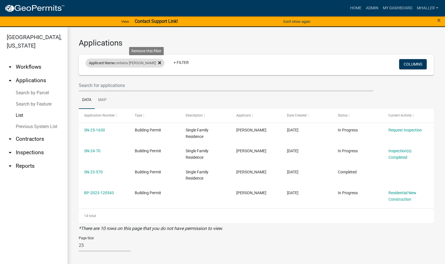
click at [156, 63] on fa-icon at bounding box center [158, 63] width 5 height 9
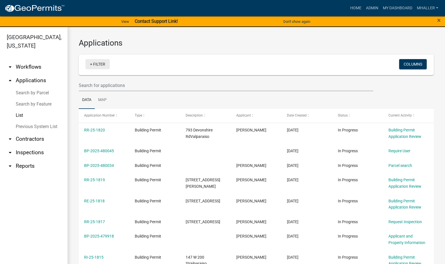
drag, startPoint x: 102, startPoint y: 64, endPoint x: 101, endPoint y: 68, distance: 4.0
click at [101, 65] on link "+ Filter" at bounding box center [98, 64] width 24 height 10
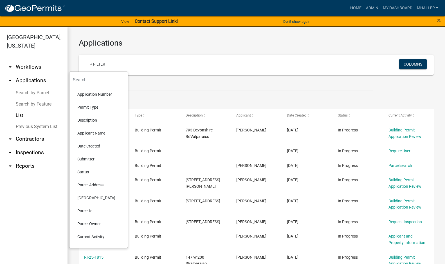
click at [95, 185] on li "Parcel Address" at bounding box center [99, 184] width 52 height 13
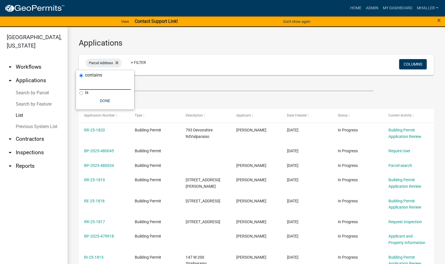
click at [92, 83] on input "text" at bounding box center [105, 84] width 52 height 12
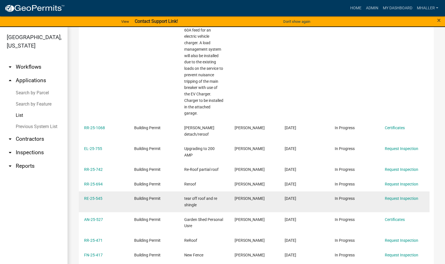
scroll to position [141, 0]
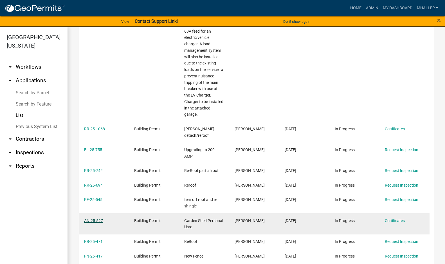
click at [90, 218] on link "AN-25-527" at bounding box center [93, 220] width 19 height 5
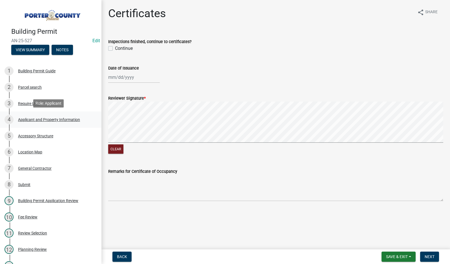
click at [46, 119] on div "Applicant and Property Information" at bounding box center [49, 120] width 62 height 4
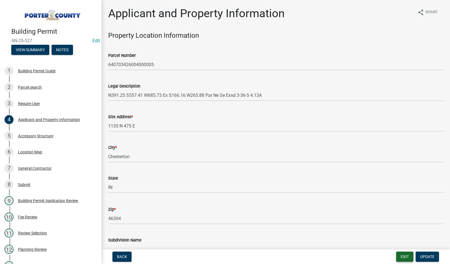
click at [403, 259] on button "Exit" at bounding box center [404, 257] width 17 height 10
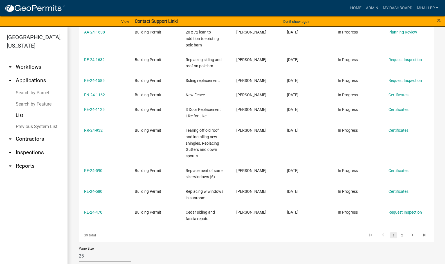
scroll to position [535, 0]
click at [399, 232] on link "2" at bounding box center [402, 235] width 7 height 6
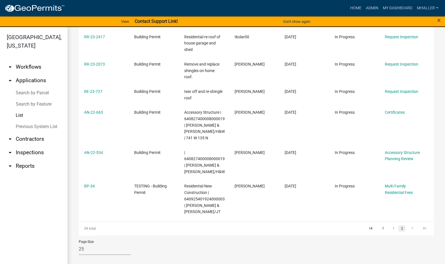
scroll to position [401, 0]
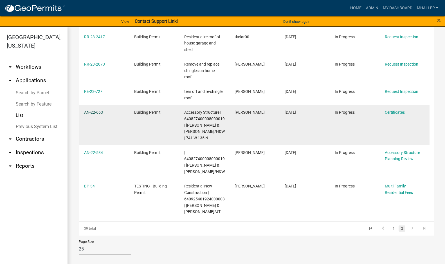
click at [94, 112] on link "AN-22-663" at bounding box center [93, 112] width 19 height 5
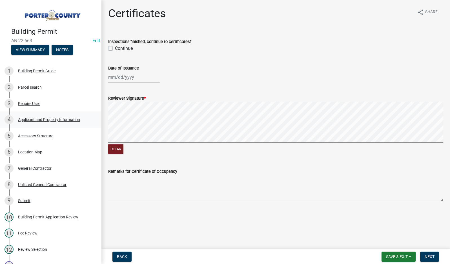
click at [56, 119] on div "Applicant and Property Information" at bounding box center [49, 120] width 62 height 4
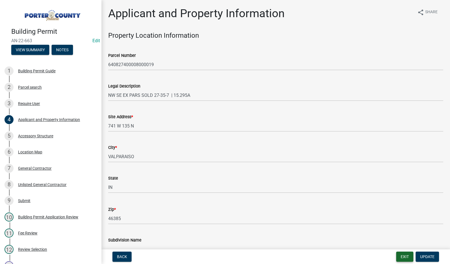
click at [404, 256] on button "Exit" at bounding box center [404, 257] width 17 height 10
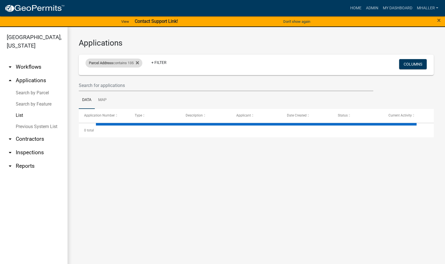
click at [131, 63] on div "Parcel Address contains 135" at bounding box center [114, 63] width 57 height 9
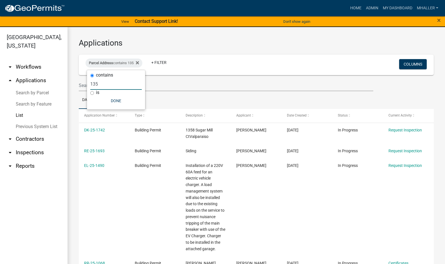
click at [111, 84] on input "135" at bounding box center [116, 84] width 52 height 12
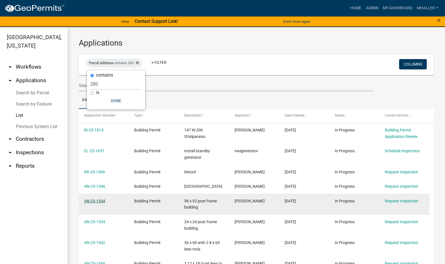
click at [101, 201] on link "AN-25-1544" at bounding box center [94, 201] width 21 height 5
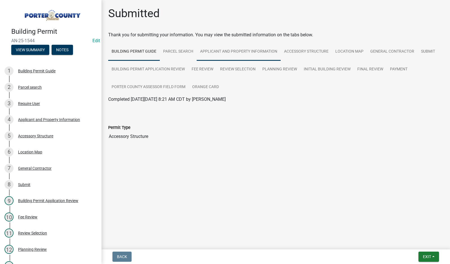
click at [218, 51] on link "Applicant and Property Information" at bounding box center [239, 52] width 84 height 18
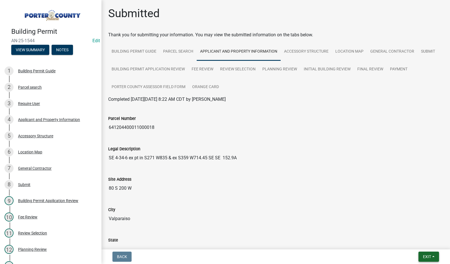
click at [425, 255] on span "Exit" at bounding box center [427, 257] width 8 height 5
click at [418, 242] on button "Save & Exit" at bounding box center [416, 242] width 45 height 14
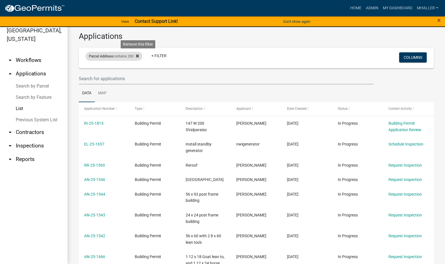
click at [139, 57] on icon at bounding box center [137, 56] width 3 height 3
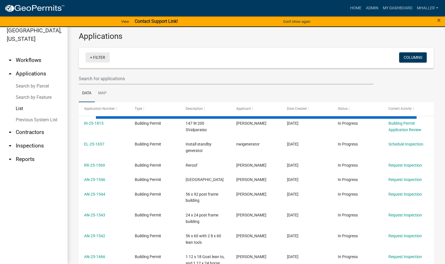
click at [95, 59] on link "+ Filter" at bounding box center [98, 57] width 24 height 10
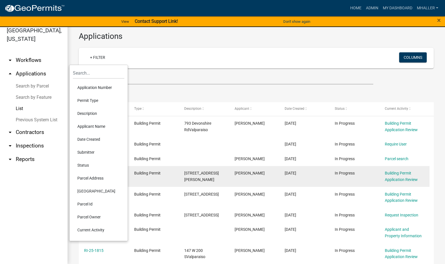
click at [84, 177] on li "Parcel Address" at bounding box center [99, 178] width 52 height 13
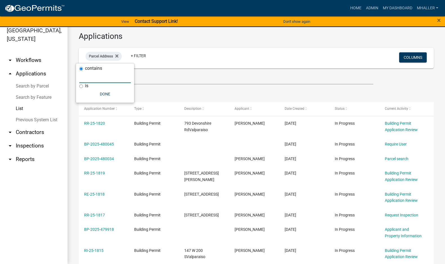
click at [90, 75] on input "text" at bounding box center [105, 78] width 52 height 12
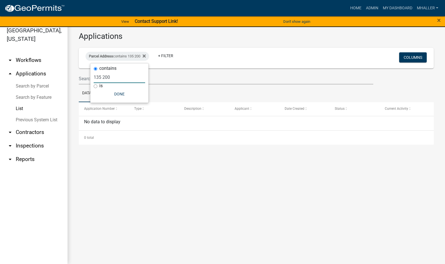
click at [120, 78] on input "135 200" at bounding box center [120, 78] width 52 height 12
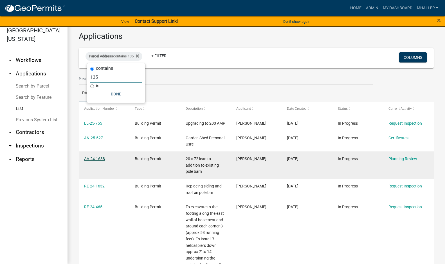
click at [89, 159] on link "AA-24-1638" at bounding box center [94, 159] width 21 height 5
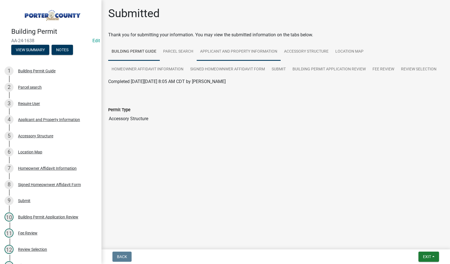
click at [210, 53] on link "Applicant and Property Information" at bounding box center [239, 52] width 84 height 18
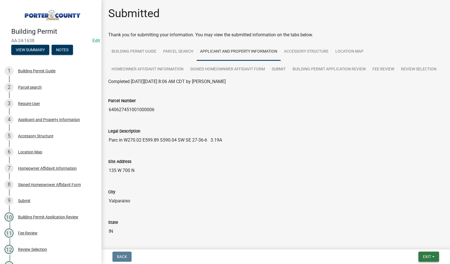
click at [422, 261] on button "Exit" at bounding box center [428, 257] width 21 height 10
click at [418, 244] on button "Save & Exit" at bounding box center [416, 242] width 45 height 14
